Goal: Check status: Check status

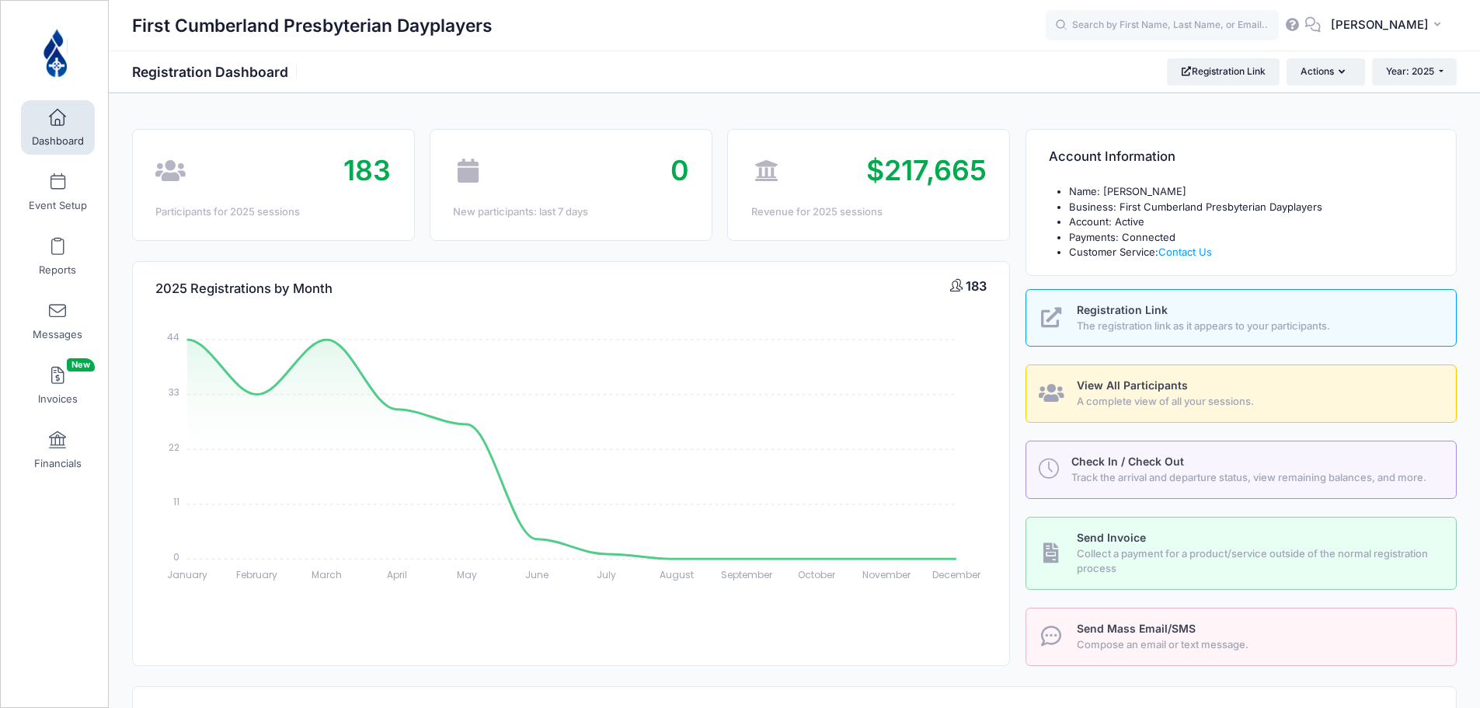
select select
click at [1438, 67] on button "Year: 2025" at bounding box center [1414, 71] width 85 height 26
click at [1326, 131] on div "Account Information" at bounding box center [1241, 157] width 430 height 54
click at [1328, 74] on button "Actions" at bounding box center [1325, 71] width 78 height 26
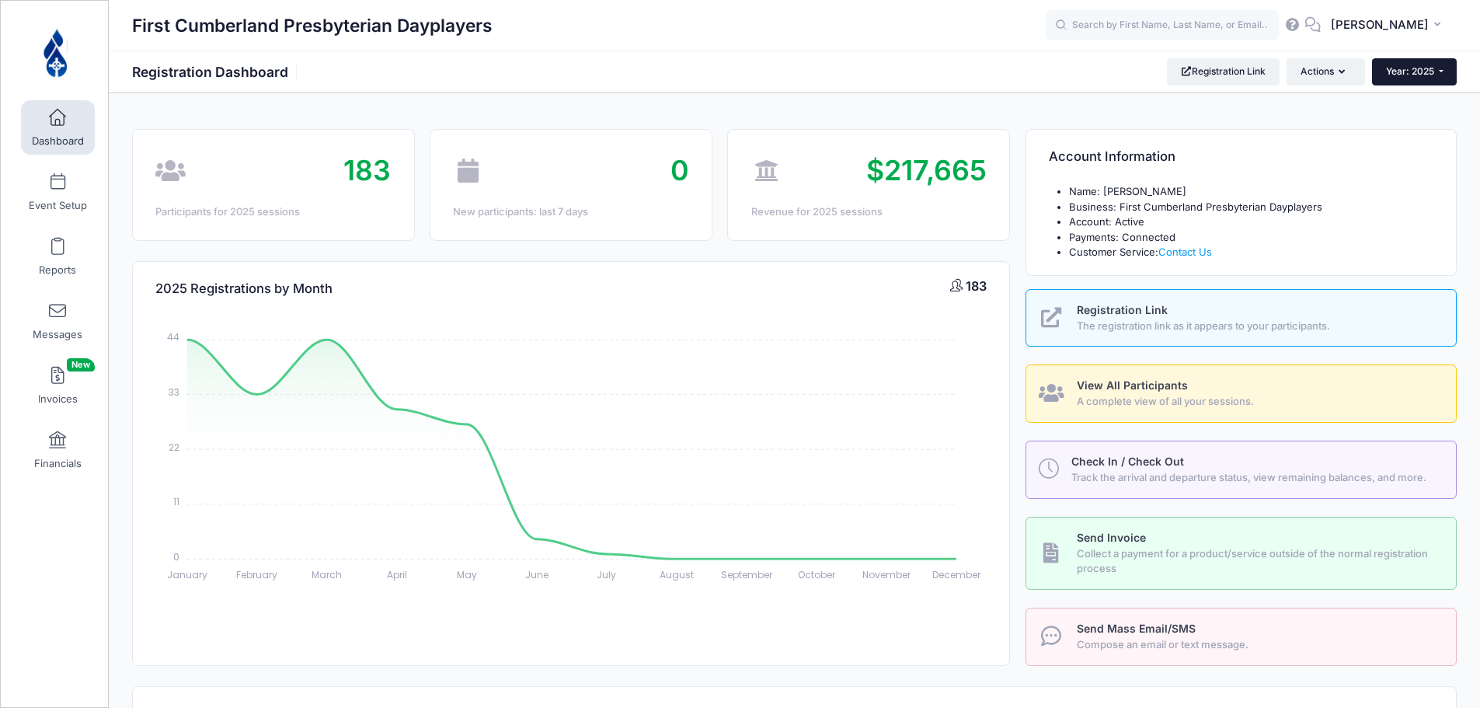
click at [1434, 65] on button "Year: 2025" at bounding box center [1414, 71] width 85 height 26
click at [1413, 125] on link "Year: 2024" at bounding box center [1422, 122] width 101 height 20
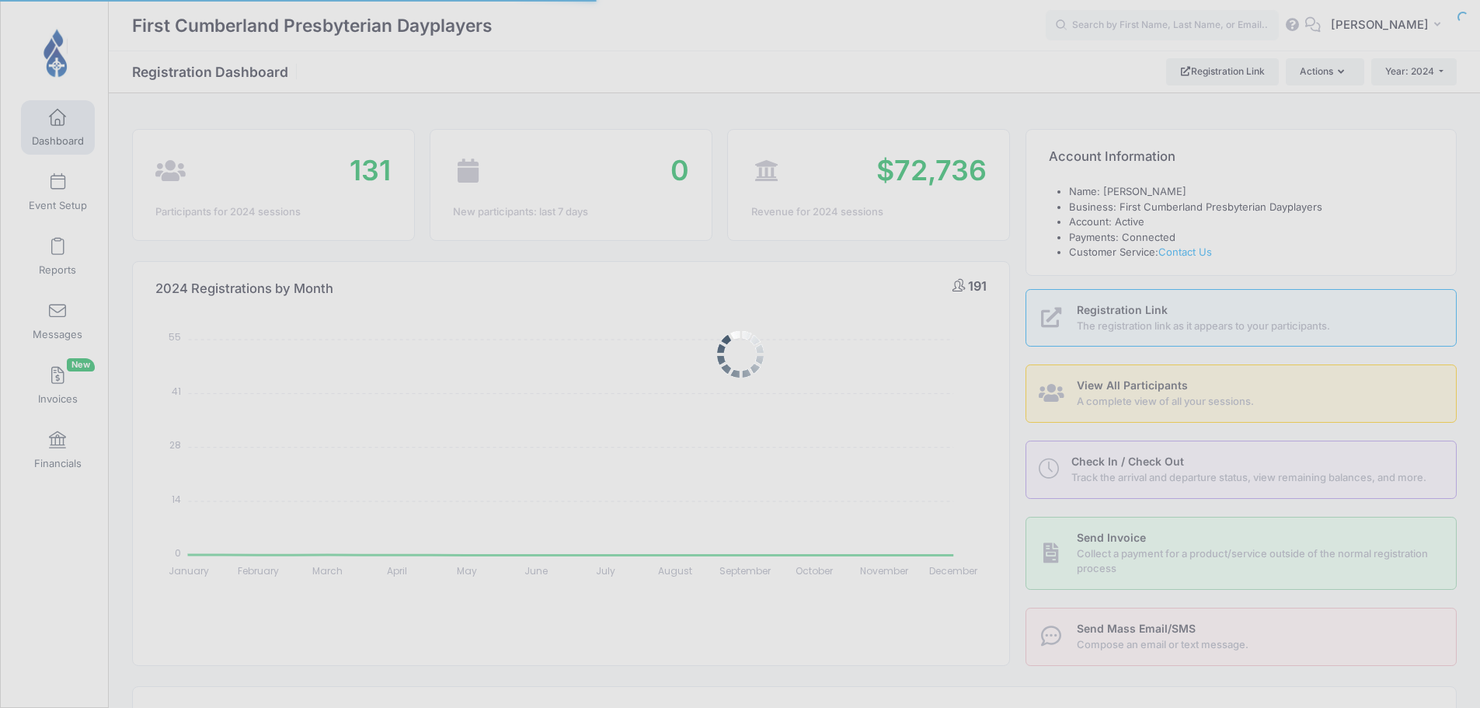
select select
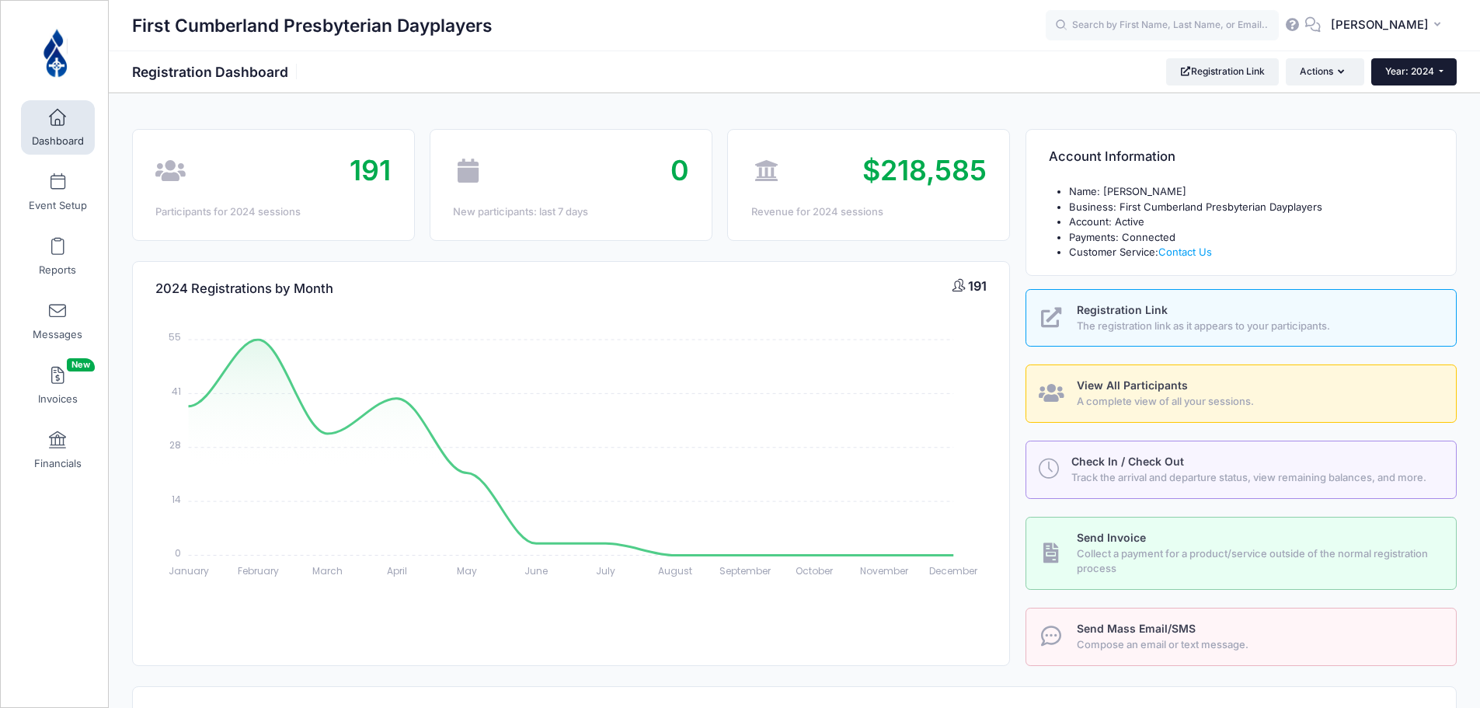
click at [1425, 68] on span "Year: 2024" at bounding box center [1409, 71] width 49 height 12
click at [1426, 101] on link "Year: 2025" at bounding box center [1421, 102] width 101 height 20
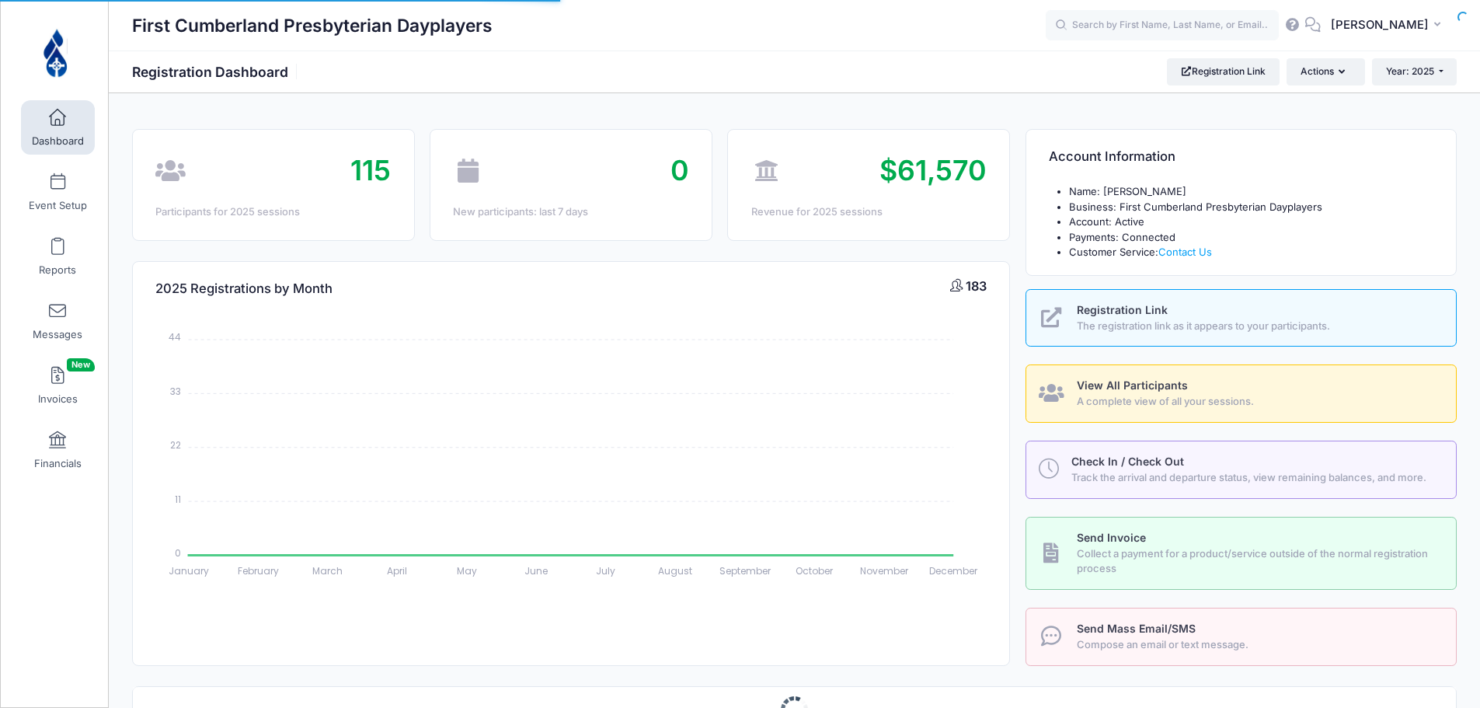
select select
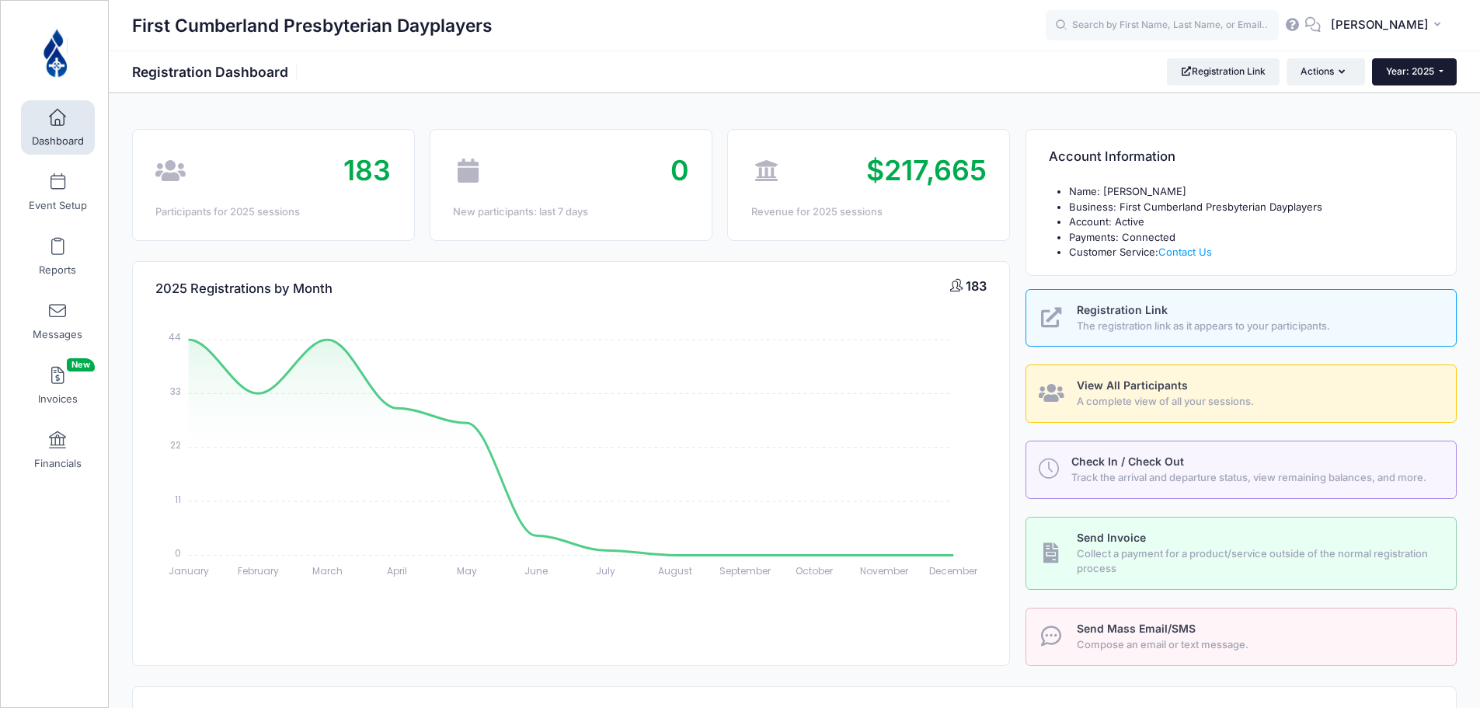
click at [1433, 78] on button "Year: 2025" at bounding box center [1414, 71] width 85 height 26
click at [1410, 68] on span "Year: 2025" at bounding box center [1410, 71] width 48 height 12
